Goal: Task Accomplishment & Management: Manage account settings

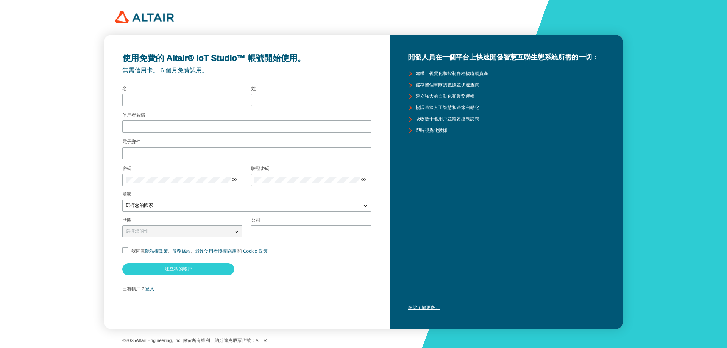
drag, startPoint x: 147, startPoint y: 230, endPoint x: 153, endPoint y: 231, distance: 5.4
click at [148, 230] on p "選擇您的州" at bounding box center [137, 231] width 29 height 5
click at [168, 269] on font "建立我的帳戶" at bounding box center [178, 268] width 27 height 5
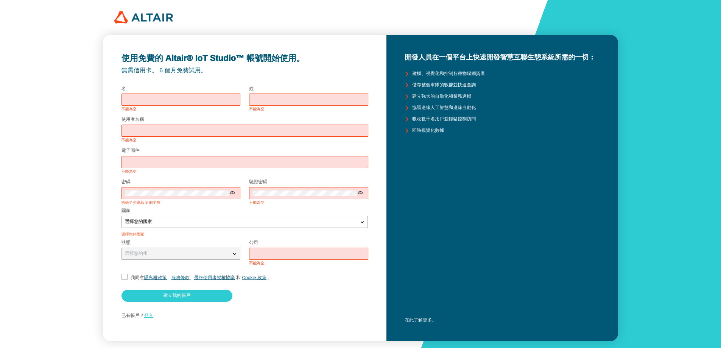
click at [150, 316] on font "登入" at bounding box center [148, 315] width 9 height 5
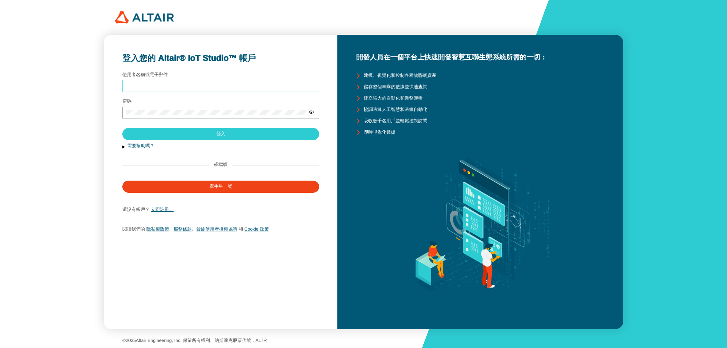
click at [168, 84] on input "使用者名稱或電子郵件" at bounding box center [221, 85] width 190 height 5
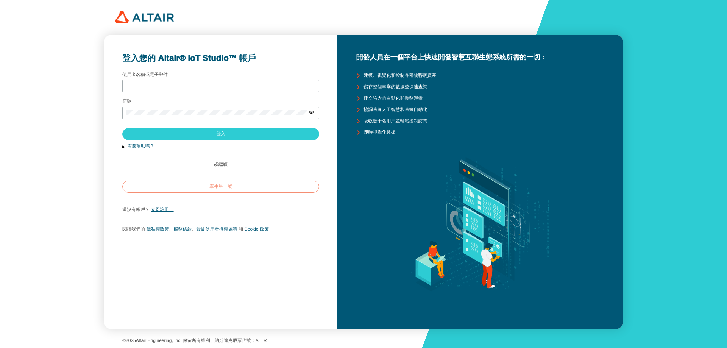
click at [217, 186] on font "牽牛星一號" at bounding box center [220, 186] width 23 height 5
